Goal: Task Accomplishment & Management: Manage account settings

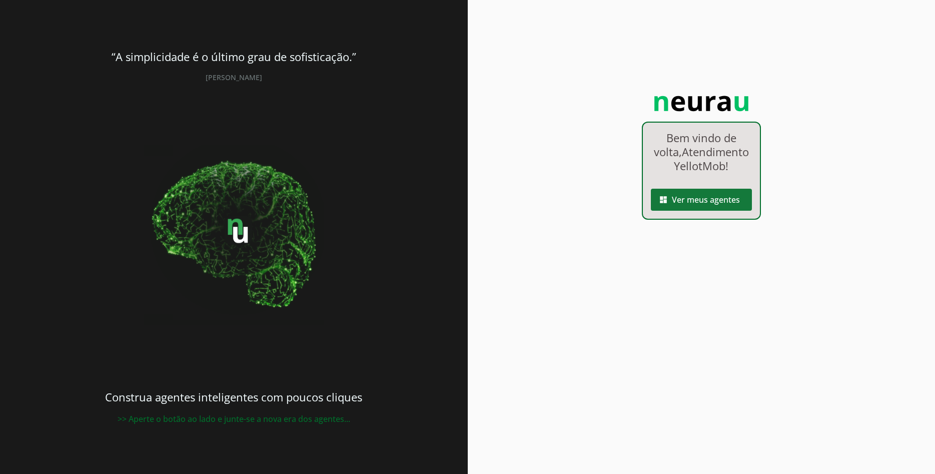
click at [700, 212] on span at bounding box center [701, 200] width 101 height 24
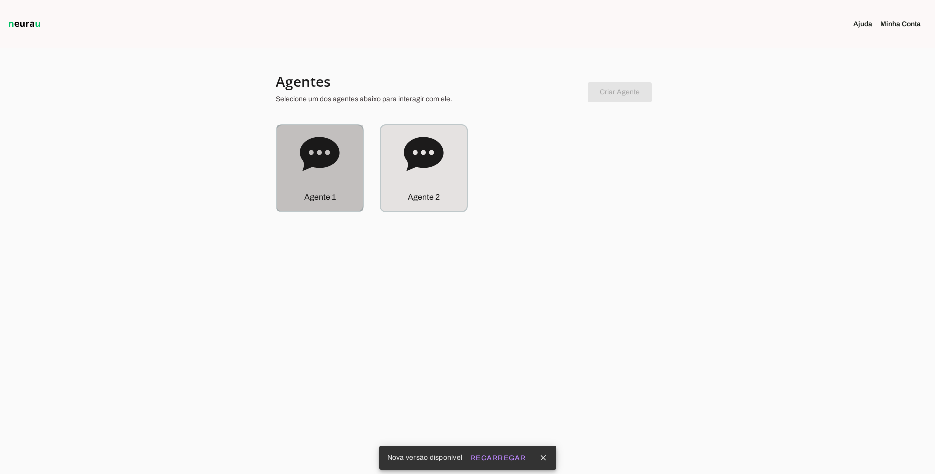
click at [332, 197] on p "Agente 1" at bounding box center [320, 197] width 32 height 12
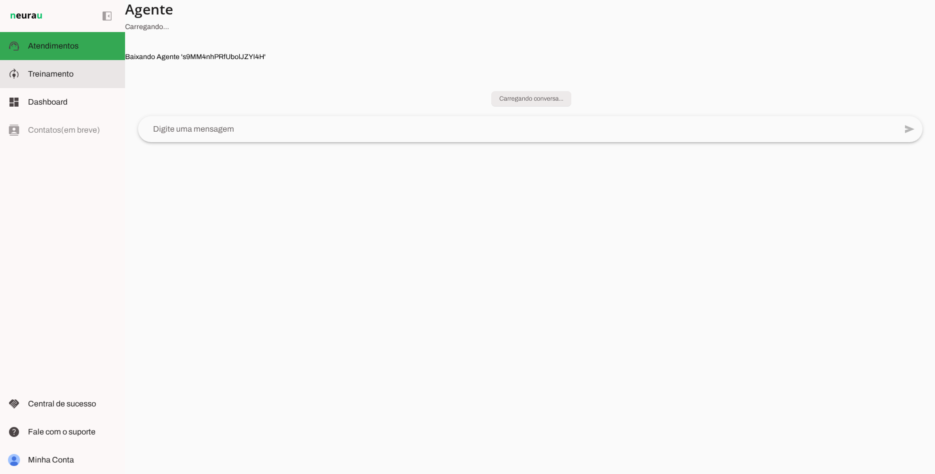
click at [66, 76] on span "Treinamento" at bounding box center [51, 74] width 46 height 9
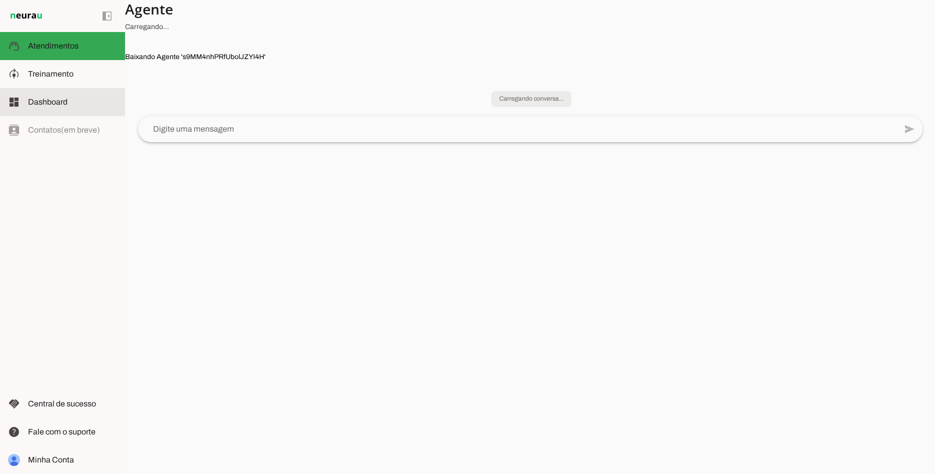
click at [68, 102] on slot at bounding box center [72, 102] width 89 height 12
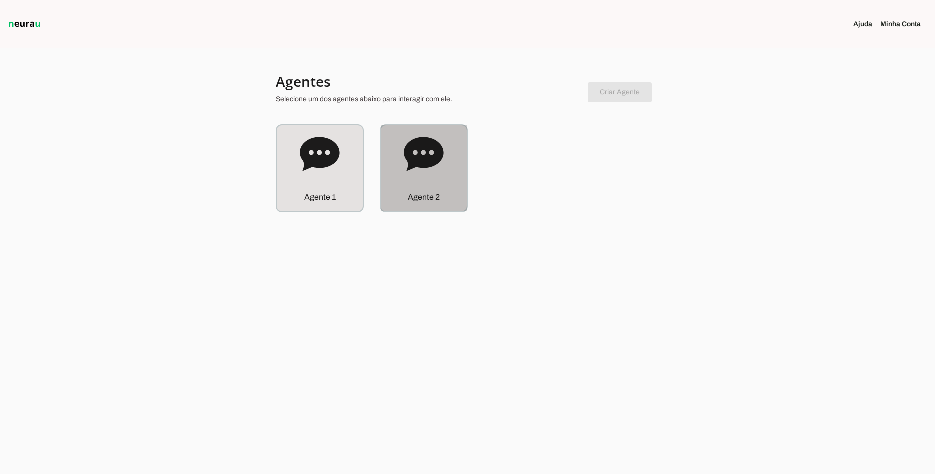
click at [437, 169] on icon at bounding box center [424, 154] width 40 height 40
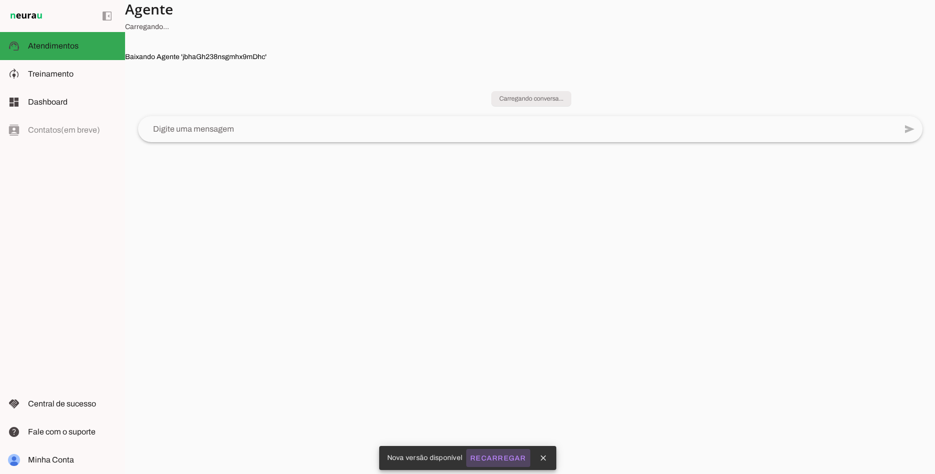
click at [0, 0] on slot "Recarregar" at bounding box center [0, 0] width 0 height 0
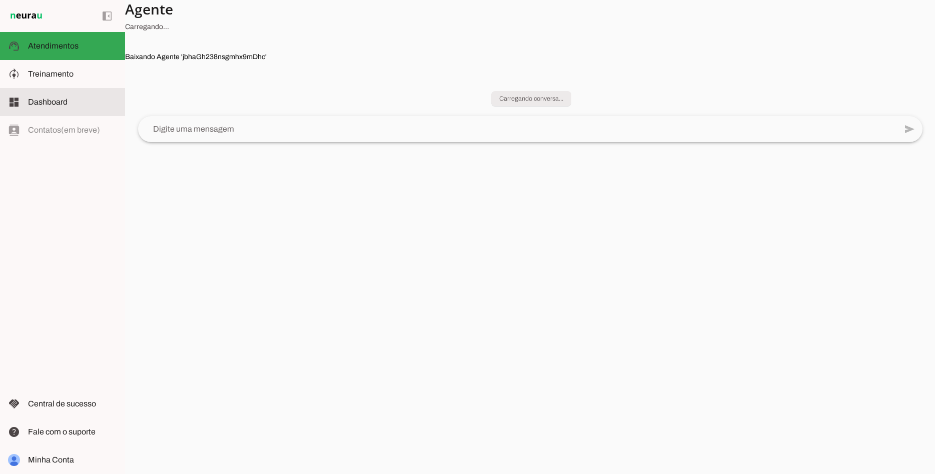
click at [47, 105] on span "Dashboard" at bounding box center [48, 102] width 40 height 9
click at [26, 18] on img at bounding box center [26, 16] width 37 height 12
click at [149, 11] on h4 "Agente" at bounding box center [526, 9] width 802 height 18
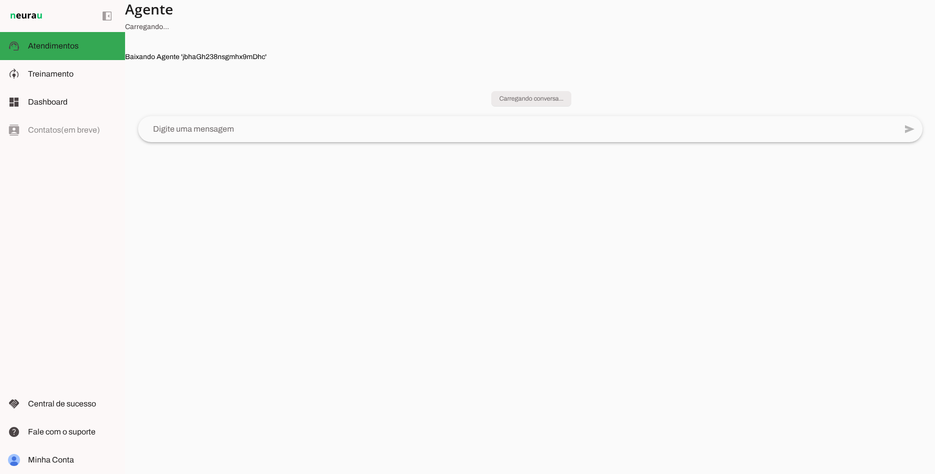
click at [149, 11] on h4 "Agente" at bounding box center [526, 9] width 802 height 18
click at [20, 19] on img at bounding box center [26, 16] width 37 height 12
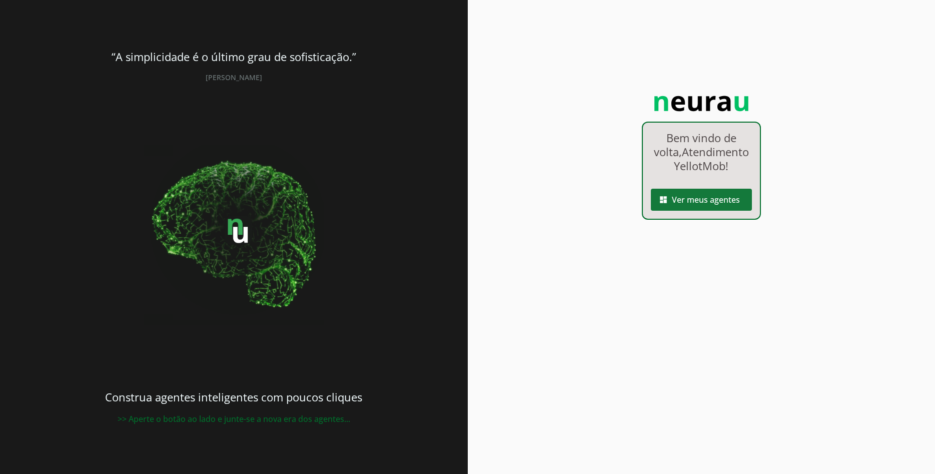
click at [708, 209] on span at bounding box center [701, 200] width 101 height 24
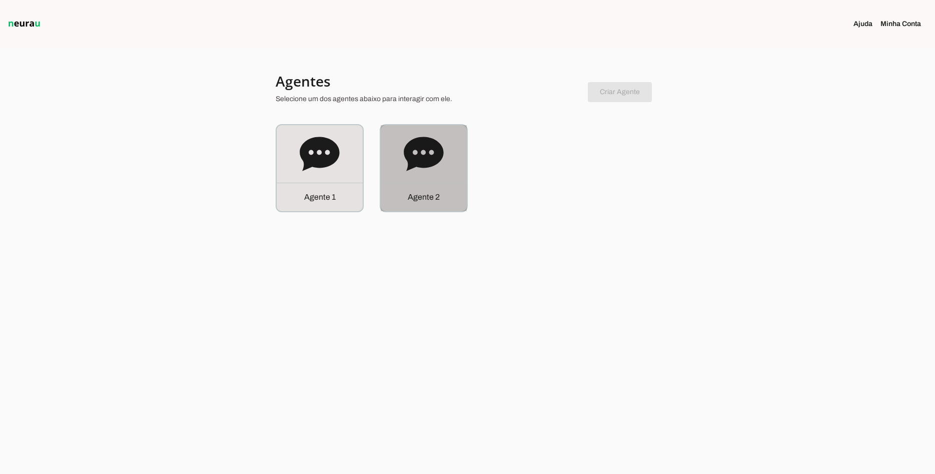
click at [438, 202] on p "Agente 2" at bounding box center [424, 197] width 32 height 12
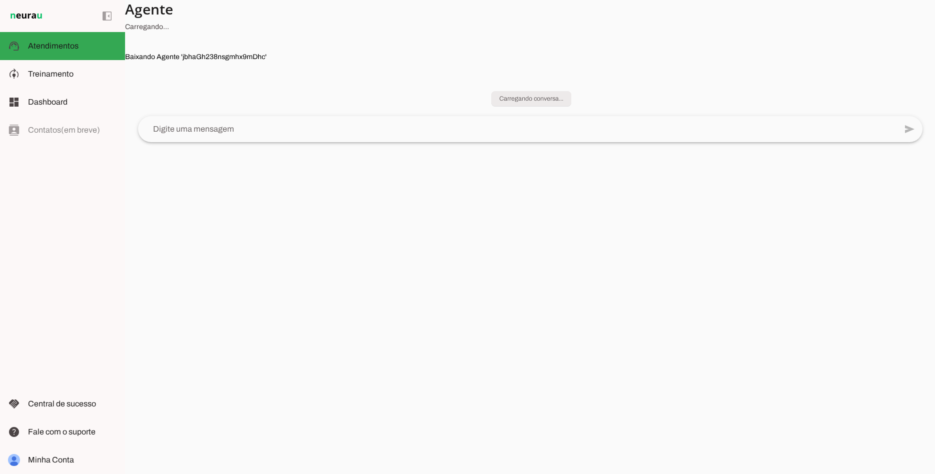
click at [296, 314] on section "Agente Carregando... Baixando Agente ' jbhaGh238nsgmhx9mDhc '" at bounding box center [530, 237] width 810 height 474
click at [74, 81] on md-item "model_training Treinamento Treinamento" at bounding box center [62, 74] width 125 height 28
click at [47, 103] on span "Dashboard" at bounding box center [48, 102] width 40 height 9
click at [101, 251] on div "left_panel_open left_panel_close" at bounding box center [62, 237] width 125 height 474
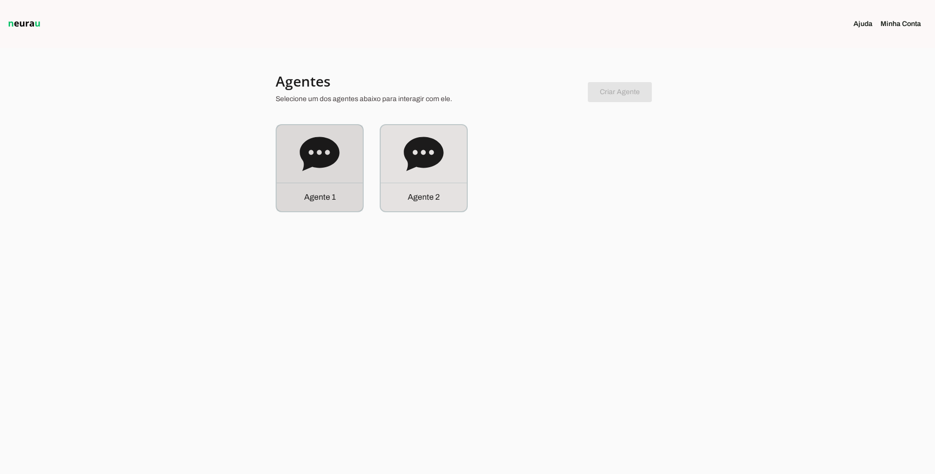
click at [319, 191] on div "Agente 1" at bounding box center [320, 197] width 86 height 29
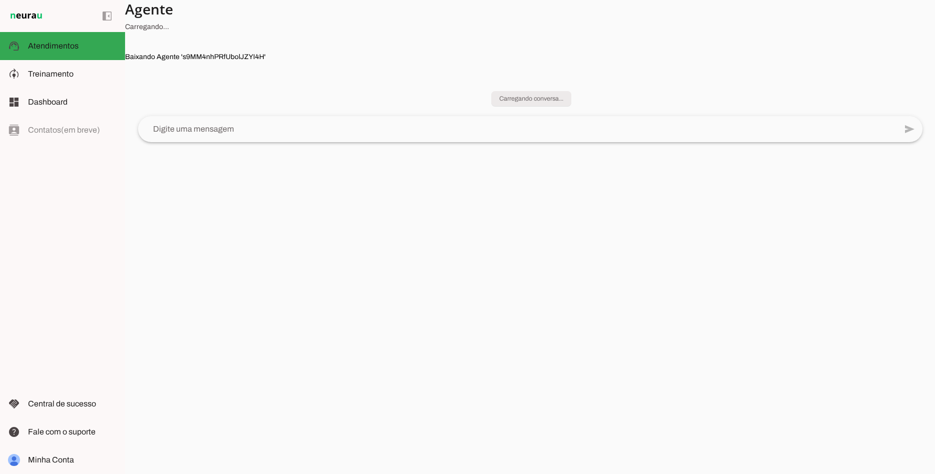
click at [30, 21] on img at bounding box center [26, 16] width 37 height 12
click at [117, 15] on span at bounding box center [107, 16] width 24 height 24
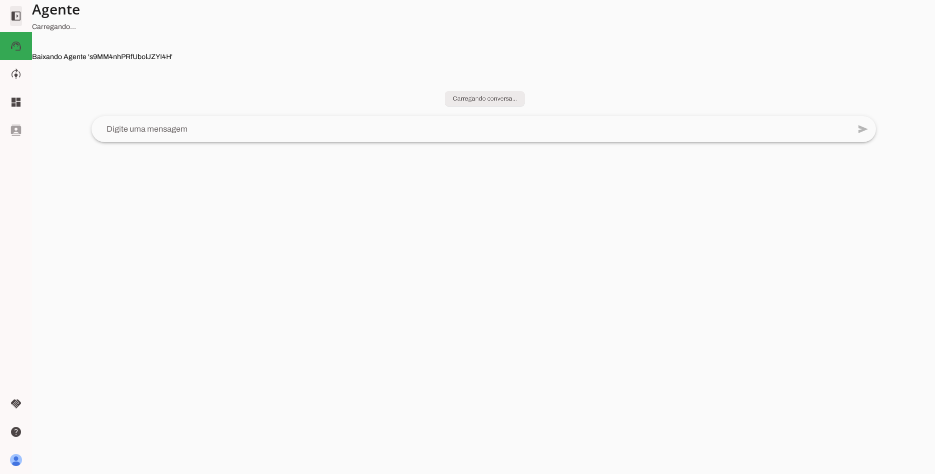
click at [17, 24] on span at bounding box center [16, 16] width 24 height 24
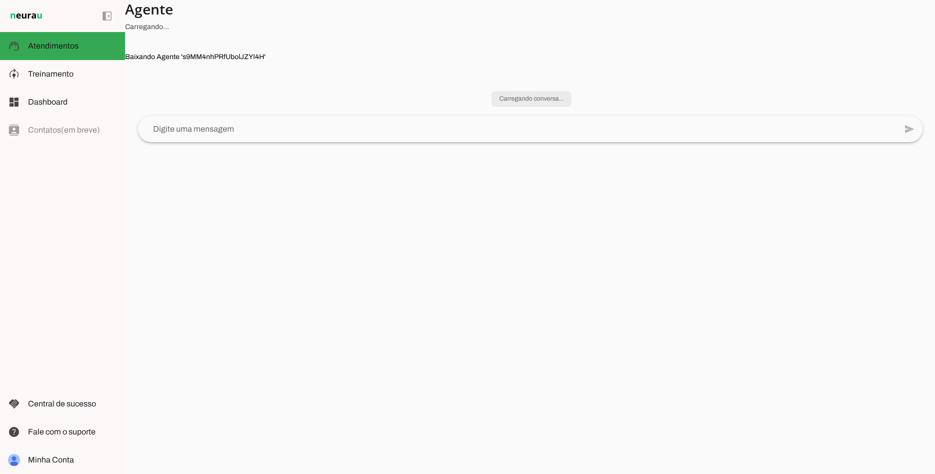
click at [41, 142] on div "left_panel_open left_panel_close" at bounding box center [62, 237] width 125 height 474
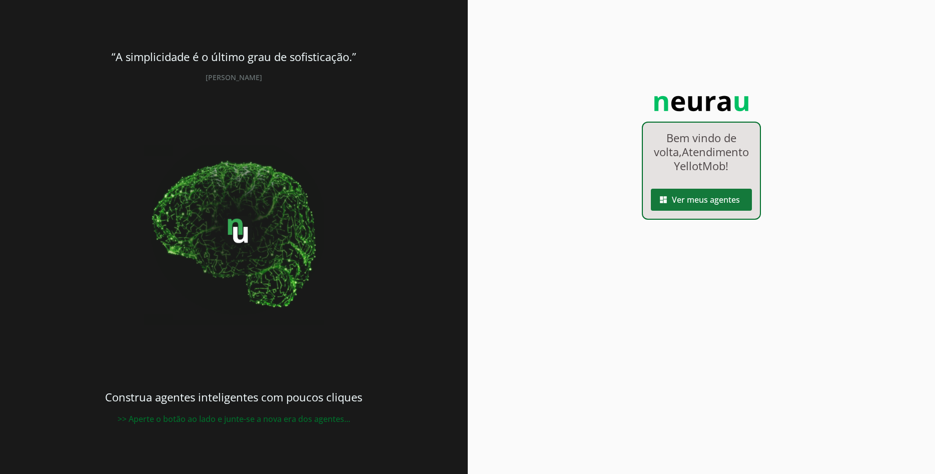
click at [724, 212] on span at bounding box center [701, 200] width 101 height 24
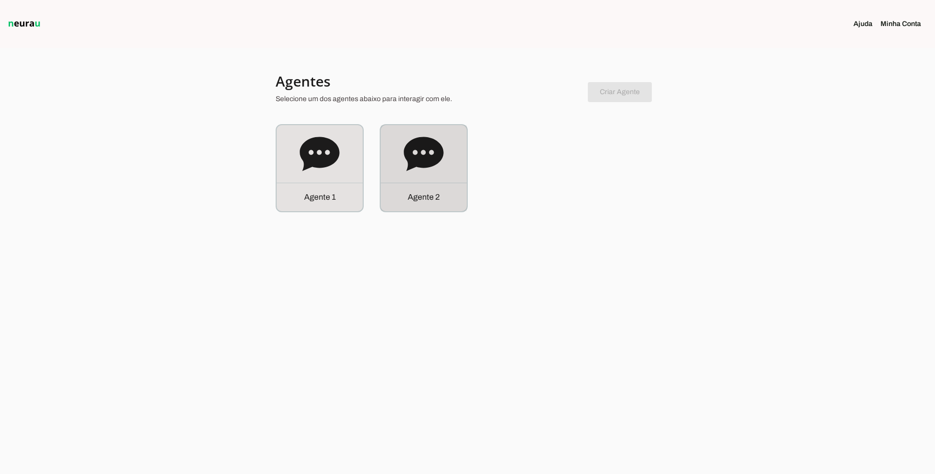
click at [431, 200] on p "Agente 2" at bounding box center [424, 197] width 32 height 12
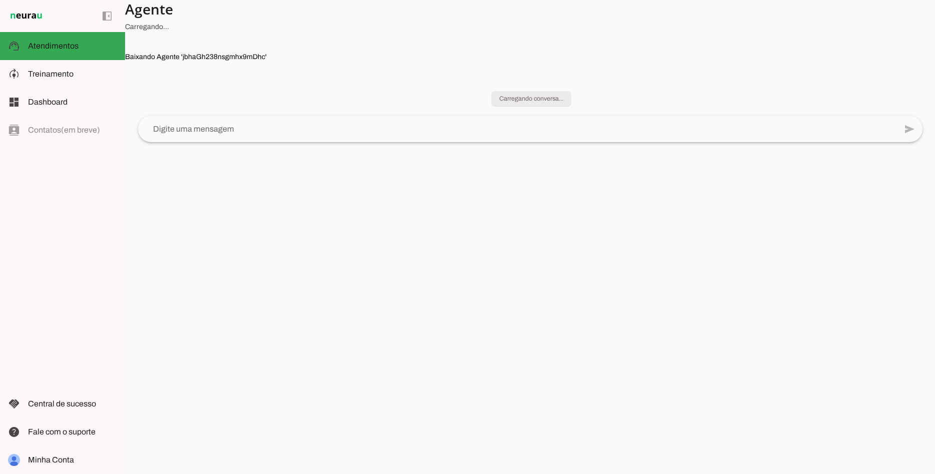
click at [444, 130] on section "Agente [GEOGRAPHIC_DATA]... Baixando Agente ' jbhaGh238nsgmhx9mDhc '" at bounding box center [530, 237] width 810 height 474
click at [420, 132] on section "Agente [GEOGRAPHIC_DATA]... Baixando Agente ' jbhaGh238nsgmhx9mDhc '" at bounding box center [530, 237] width 810 height 474
click at [201, 128] on section "Agente [GEOGRAPHIC_DATA]... Baixando Agente ' jbhaGh238nsgmhx9mDhc '" at bounding box center [530, 237] width 810 height 474
click at [206, 128] on section "Agente [GEOGRAPHIC_DATA]... Baixando Agente ' jbhaGh238nsgmhx9mDhc '" at bounding box center [530, 237] width 810 height 474
click at [242, 245] on section "Agente Carregando... Baixando Agente ' jbhaGh238nsgmhx9mDhc '" at bounding box center [530, 237] width 810 height 474
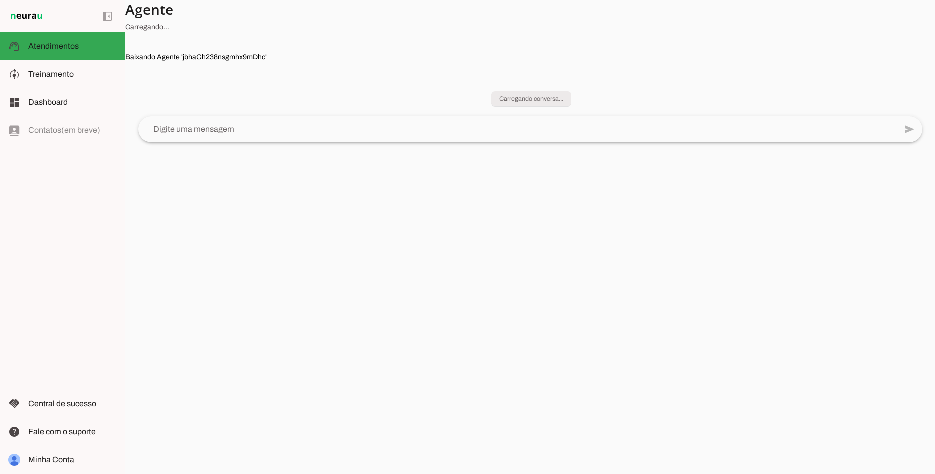
click at [210, 129] on section "Agente Carregando... Baixando Agente ' jbhaGh238nsgmhx9mDhc '" at bounding box center [530, 237] width 810 height 474
click at [221, 223] on section "Agente Carregando... Baixando Agente ' jbhaGh238nsgmhx9mDhc '" at bounding box center [530, 237] width 810 height 474
click at [43, 457] on span "Minha Conta" at bounding box center [51, 459] width 46 height 9
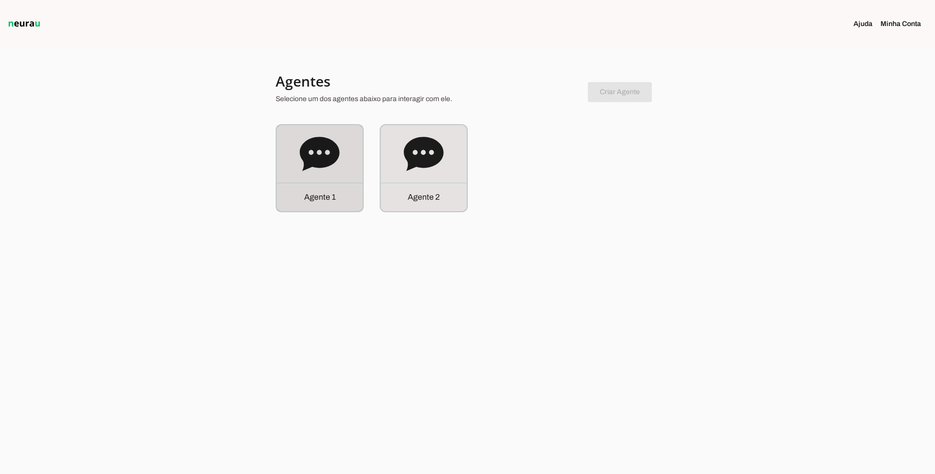
click at [313, 180] on div "Agente 1" at bounding box center [320, 168] width 86 height 86
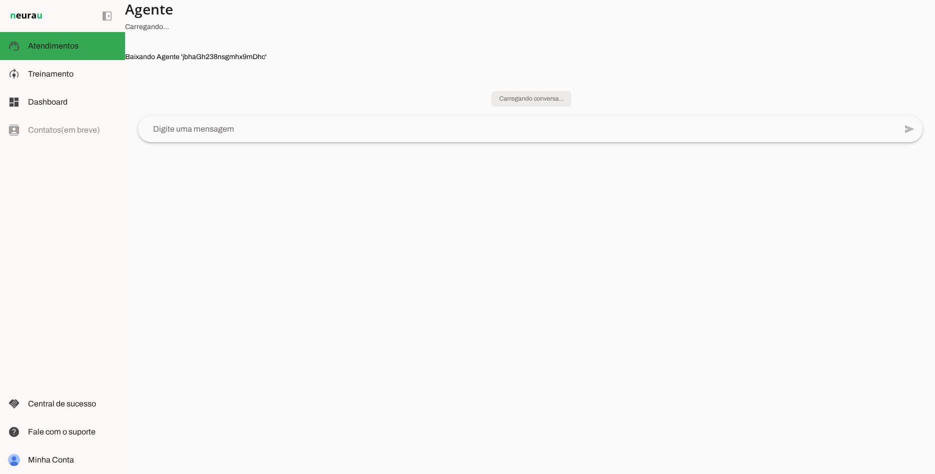
click at [205, 54] on p "Baixando Agente ' jbhaGh238nsgmhx9mDhc '" at bounding box center [530, 57] width 810 height 10
click at [205, 55] on p "Baixando Agente ' jbhaGh238nsgmhx9mDhc '" at bounding box center [530, 57] width 810 height 10
click at [52, 457] on span "Minha Conta" at bounding box center [51, 459] width 46 height 9
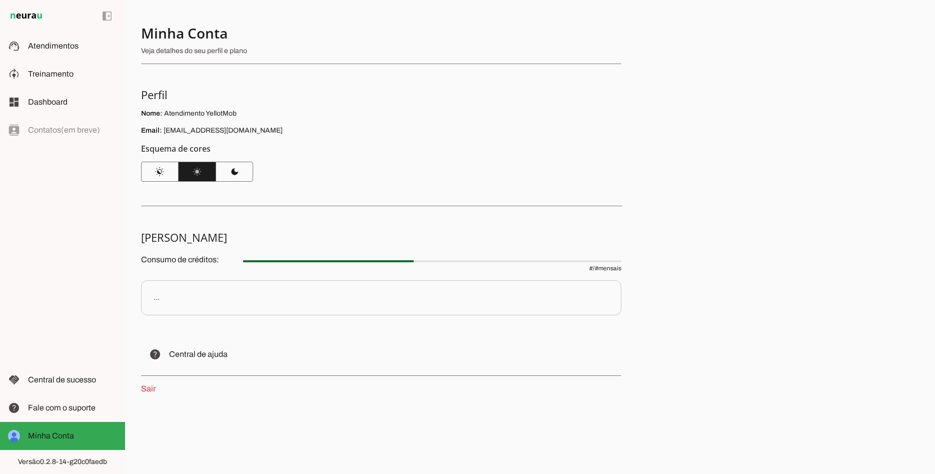
click at [149, 391] on link "Sair" at bounding box center [148, 388] width 15 height 9
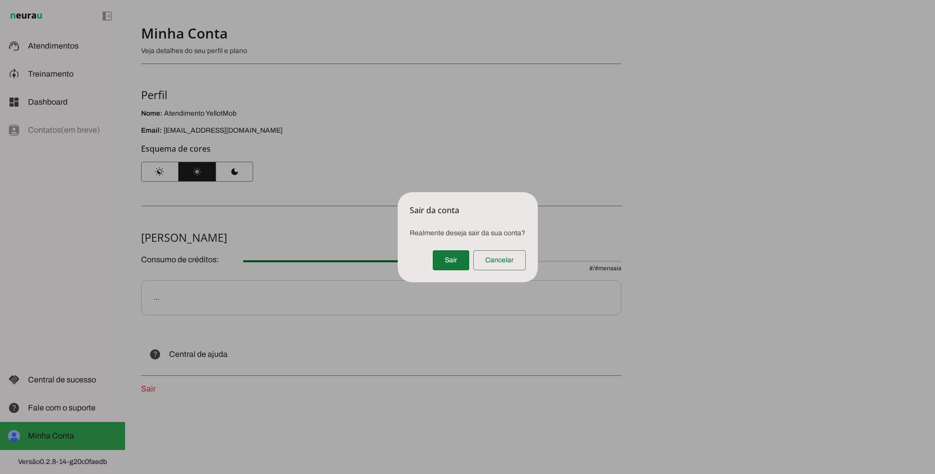
click at [455, 265] on span at bounding box center [451, 260] width 37 height 24
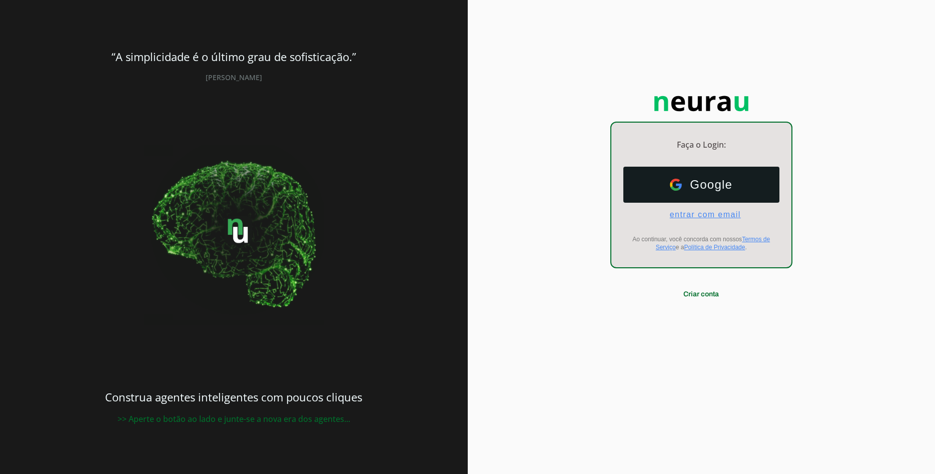
click at [705, 216] on span "entrar com email" at bounding box center [701, 214] width 79 height 9
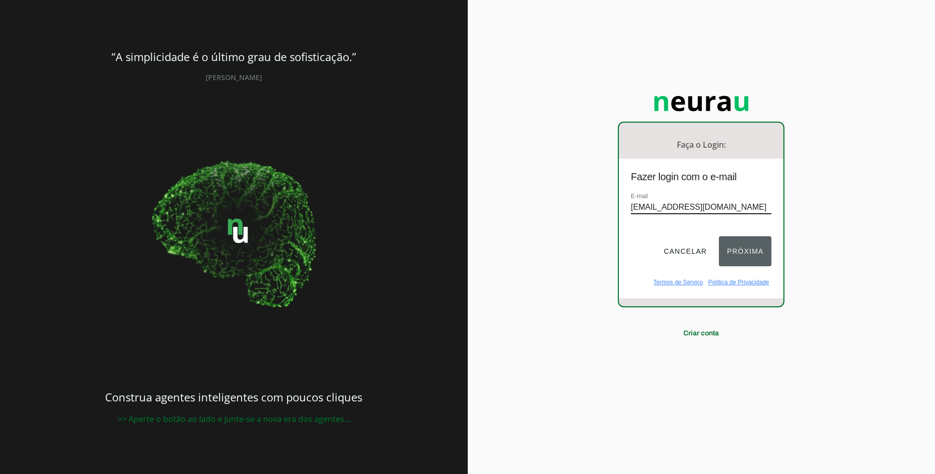
type input "[EMAIL_ADDRESS][DOMAIN_NAME]"
click at [743, 253] on button "Próxima" at bounding box center [745, 251] width 53 height 30
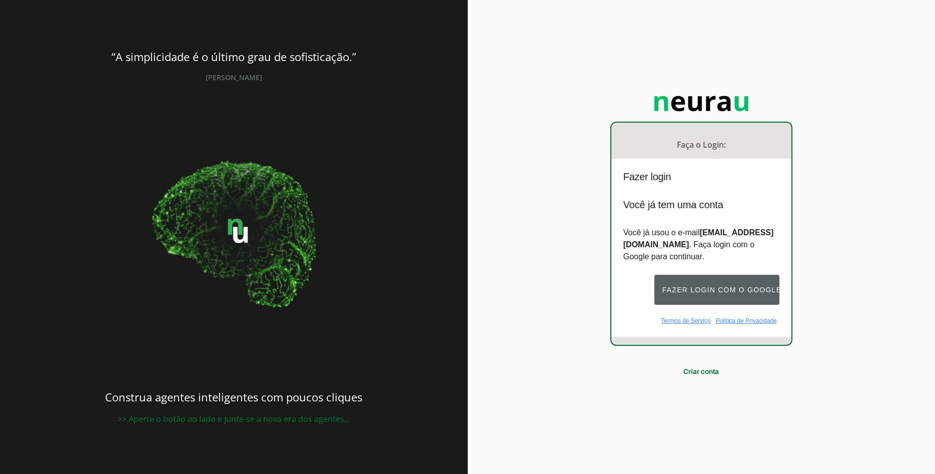
click at [720, 288] on button "Fazer login com o Google" at bounding box center [717, 290] width 125 height 30
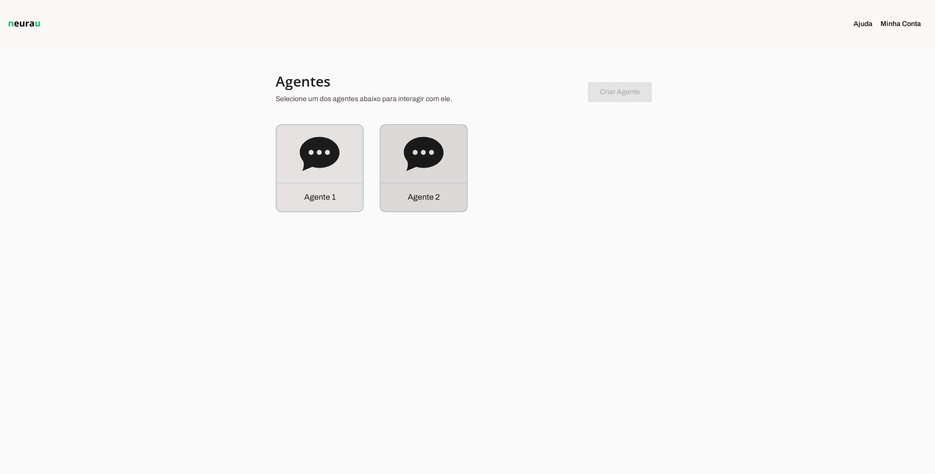
click at [422, 198] on p "Agente 2" at bounding box center [424, 197] width 32 height 12
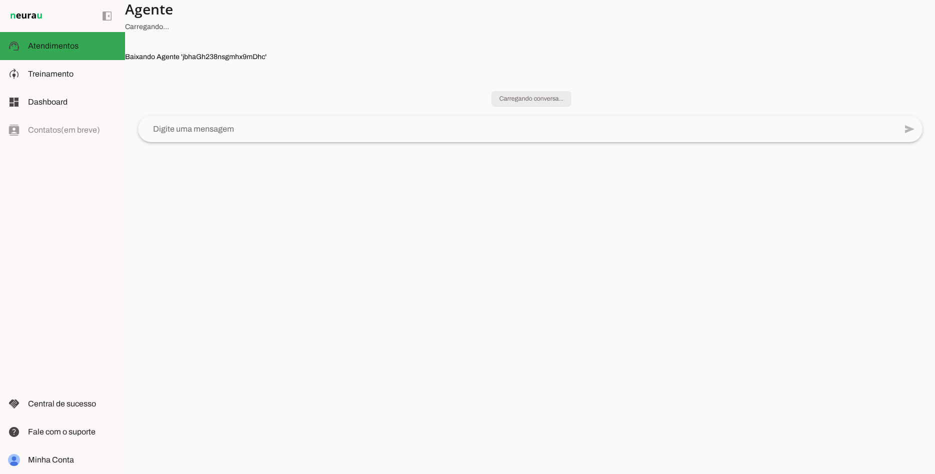
click at [296, 299] on section "Agente [GEOGRAPHIC_DATA]... Baixando Agente ' jbhaGh238nsgmhx9mDhc '" at bounding box center [530, 237] width 810 height 474
click at [290, 317] on section "Agente [GEOGRAPHIC_DATA]... Baixando Agente ' jbhaGh238nsgmhx9mDhc '" at bounding box center [530, 237] width 810 height 474
click at [276, 332] on section "Agente [GEOGRAPHIC_DATA]... Baixando Agente ' jbhaGh238nsgmhx9mDhc '" at bounding box center [530, 237] width 810 height 474
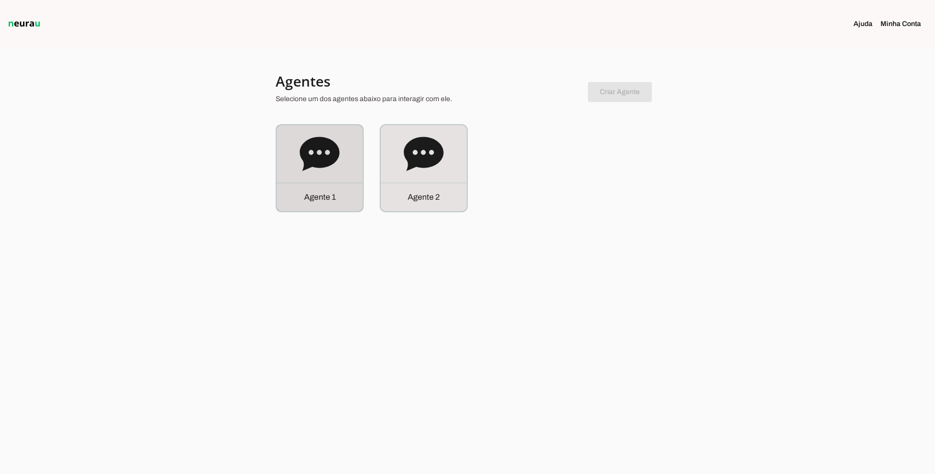
click at [321, 184] on div "Agente 1" at bounding box center [320, 197] width 86 height 29
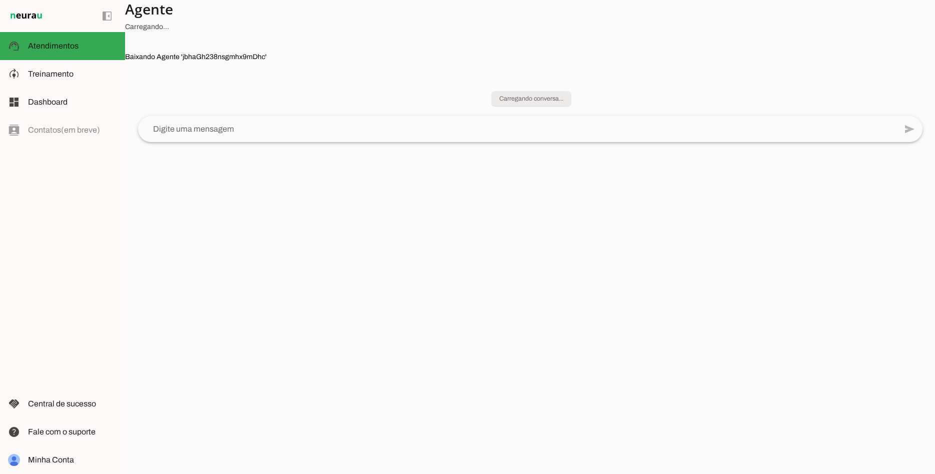
click at [295, 213] on section "Agente [GEOGRAPHIC_DATA]... Baixando Agente ' jbhaGh238nsgmhx9mDhc '" at bounding box center [530, 237] width 810 height 474
click at [351, 286] on section "Agente [GEOGRAPHIC_DATA]... Baixando Agente ' s9MM4nhPRfUbolJZYI4H '" at bounding box center [530, 237] width 810 height 474
click at [392, 283] on section "Agente [GEOGRAPHIC_DATA]... Baixando Agente ' s9MM4nhPRfUbolJZYI4H '" at bounding box center [530, 237] width 810 height 474
click at [285, 295] on section "Agente [GEOGRAPHIC_DATA]... Baixando Agente ' s9MM4nhPRfUbolJZYI4H '" at bounding box center [530, 237] width 810 height 474
click at [176, 128] on section "Agente [GEOGRAPHIC_DATA]... Baixando Agente ' s9MM4nhPRfUbolJZYI4H '" at bounding box center [530, 237] width 810 height 474
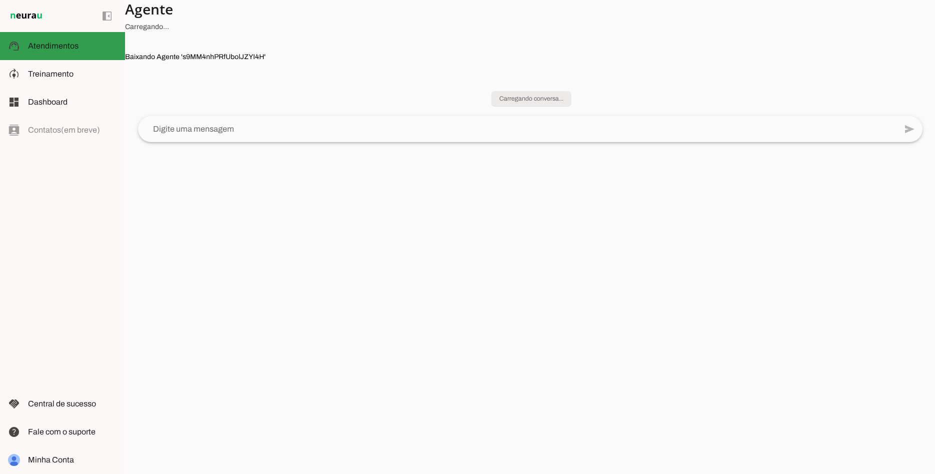
click at [175, 130] on section "Agente [GEOGRAPHIC_DATA]... Baixando Agente ' s9MM4nhPRfUbolJZYI4H '" at bounding box center [530, 237] width 810 height 474
click at [176, 196] on section "Agente [GEOGRAPHIC_DATA]... Baixando Agente ' s9MM4nhPRfUbolJZYI4H '" at bounding box center [530, 237] width 810 height 474
click at [193, 130] on section "Agente [GEOGRAPHIC_DATA]... Baixando Agente ' s9MM4nhPRfUbolJZYI4H '" at bounding box center [530, 237] width 810 height 474
click at [184, 183] on section "Agente [GEOGRAPHIC_DATA]... Baixando Agente ' s9MM4nhPRfUbolJZYI4H '" at bounding box center [530, 237] width 810 height 474
click at [192, 137] on section "Agente [GEOGRAPHIC_DATA]... Baixando Agente ' s9MM4nhPRfUbolJZYI4H '" at bounding box center [530, 237] width 810 height 474
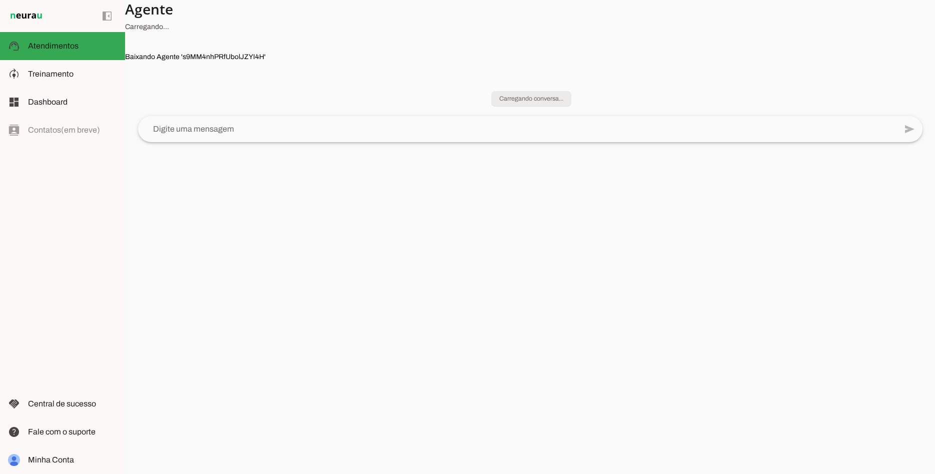
click at [193, 128] on section "Agente [GEOGRAPHIC_DATA]... Baixando Agente ' s9MM4nhPRfUbolJZYI4H '" at bounding box center [530, 237] width 810 height 474
click at [186, 169] on section "Agente [GEOGRAPHIC_DATA]... Baixando Agente ' s9MM4nhPRfUbolJZYI4H '" at bounding box center [530, 237] width 810 height 474
click at [185, 128] on section "Agente [GEOGRAPHIC_DATA]... Baixando Agente ' s9MM4nhPRfUbolJZYI4H '" at bounding box center [530, 237] width 810 height 474
click at [188, 171] on section "Agente [GEOGRAPHIC_DATA]... Baixando Agente ' s9MM4nhPRfUbolJZYI4H '" at bounding box center [530, 237] width 810 height 474
click at [187, 126] on section "Agente [GEOGRAPHIC_DATA]... Baixando Agente ' s9MM4nhPRfUbolJZYI4H '" at bounding box center [530, 237] width 810 height 474
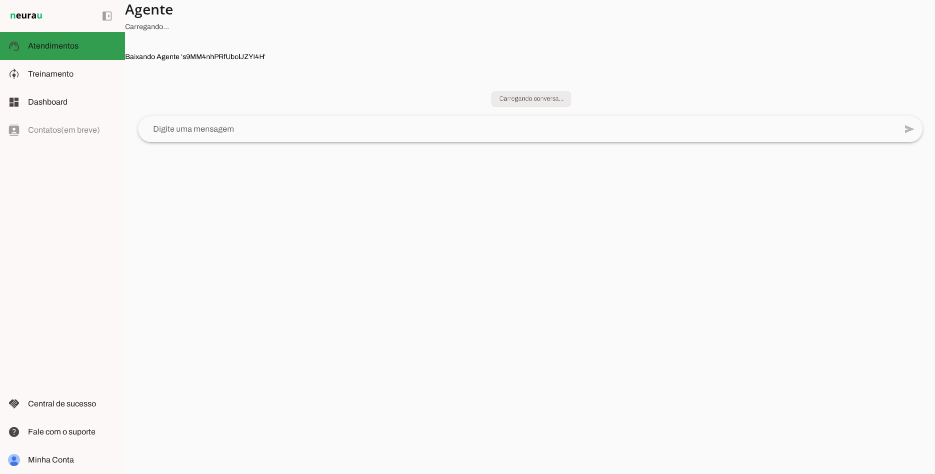
click at [184, 172] on section "Agente [GEOGRAPHIC_DATA]... Baixando Agente ' s9MM4nhPRfUbolJZYI4H '" at bounding box center [530, 237] width 810 height 474
click at [183, 176] on section "Agente [GEOGRAPHIC_DATA]... Baixando Agente ' s9MM4nhPRfUbolJZYI4H '" at bounding box center [530, 237] width 810 height 474
click at [182, 178] on section "Agente [GEOGRAPHIC_DATA]... Baixando Agente ' s9MM4nhPRfUbolJZYI4H '" at bounding box center [530, 237] width 810 height 474
click at [181, 180] on section "Agente [GEOGRAPHIC_DATA]... Baixando Agente ' s9MM4nhPRfUbolJZYI4H '" at bounding box center [530, 237] width 810 height 474
click at [175, 190] on section "Agente [GEOGRAPHIC_DATA]... Baixando Agente ' s9MM4nhPRfUbolJZYI4H '" at bounding box center [530, 237] width 810 height 474
